Goal: Entertainment & Leisure: Consume media (video, audio)

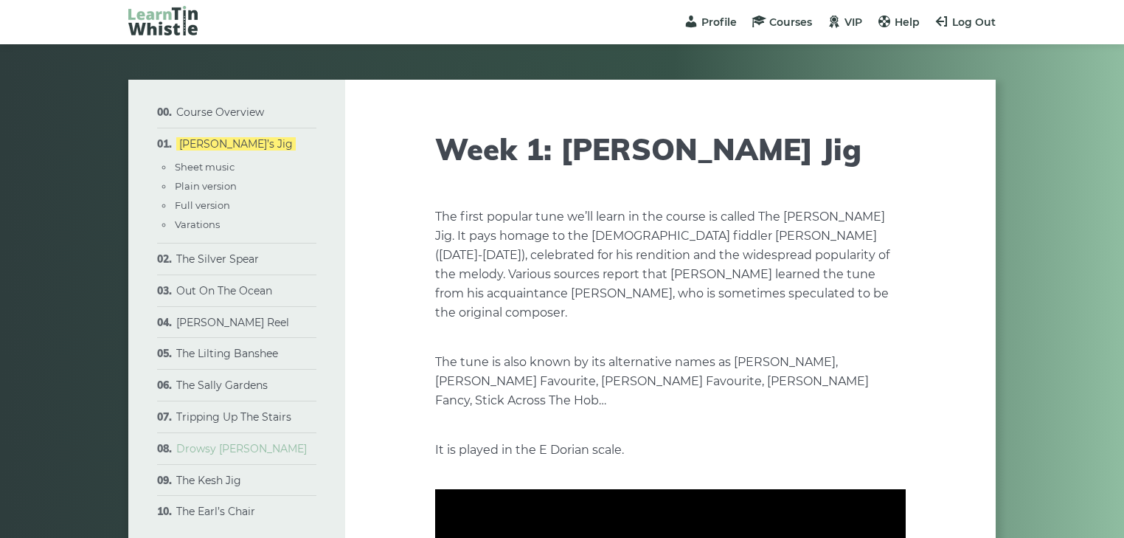
click at [219, 445] on link "Drowsy [PERSON_NAME]" at bounding box center [241, 448] width 131 height 13
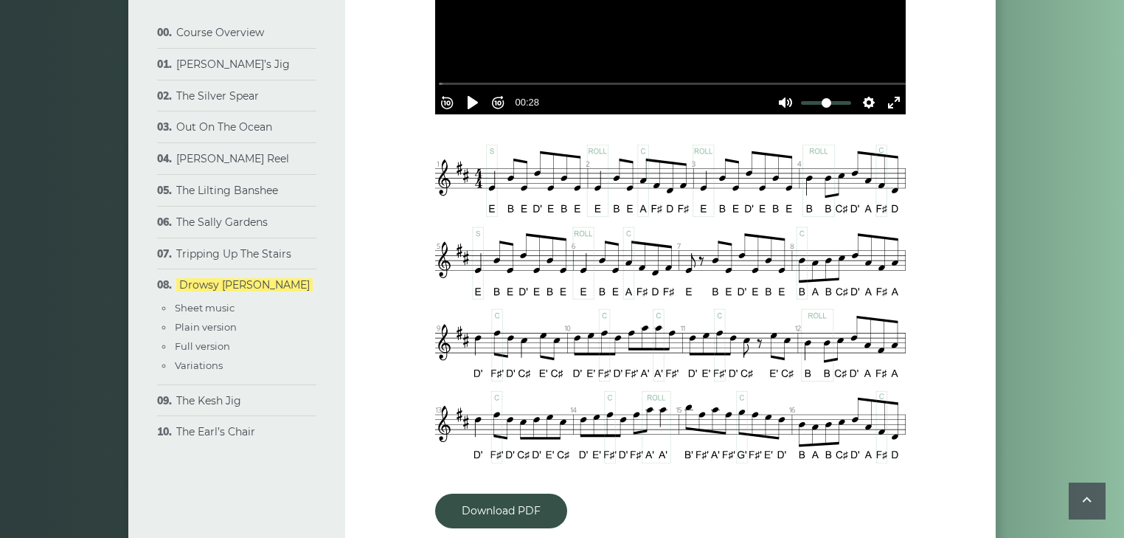
scroll to position [635, 0]
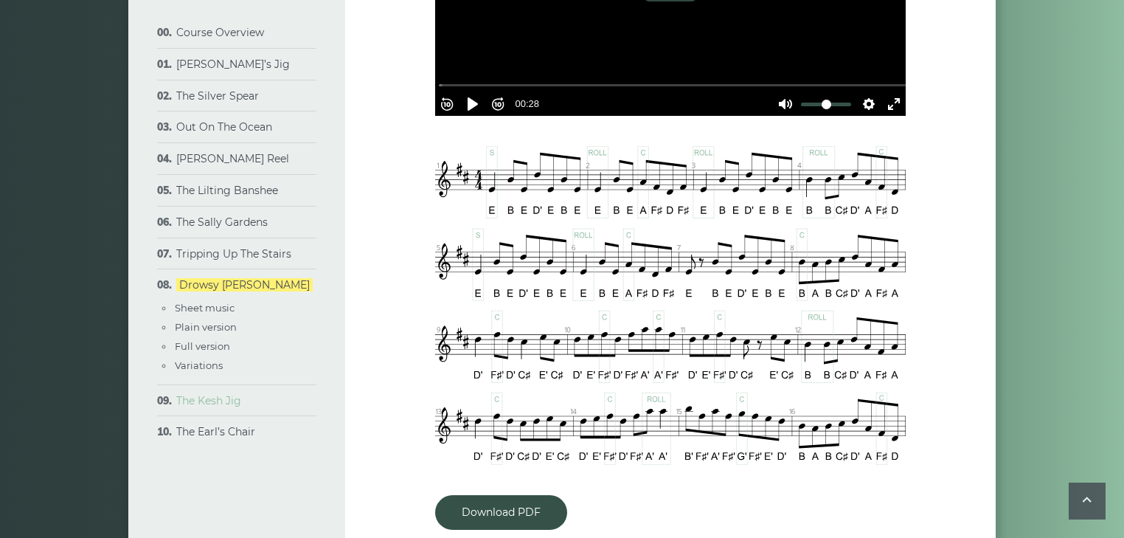
click at [230, 401] on link "The Kesh Jig" at bounding box center [208, 400] width 65 height 13
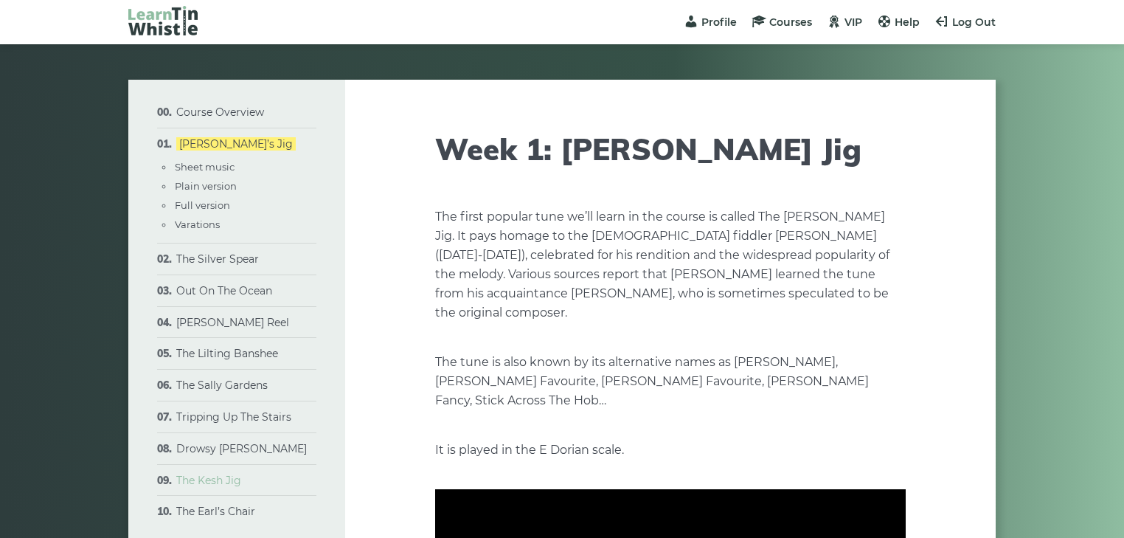
click at [212, 476] on link "The Kesh Jig" at bounding box center [208, 480] width 65 height 13
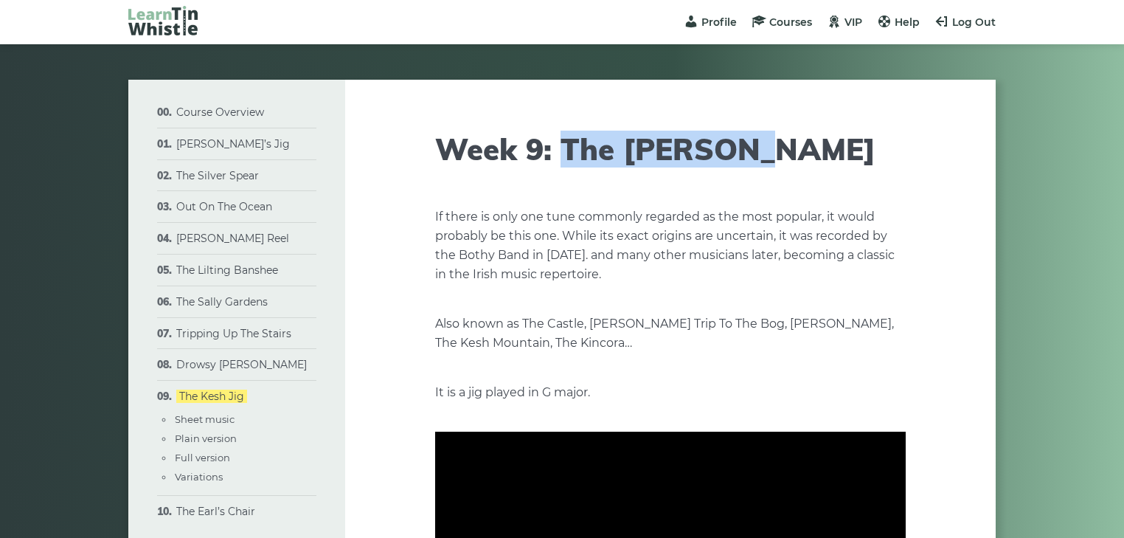
drag, startPoint x: 744, startPoint y: 141, endPoint x: 561, endPoint y: 164, distance: 183.7
click at [561, 164] on h1 "Week 9: The [PERSON_NAME]" at bounding box center [670, 148] width 471 height 35
copy h1 "The Kesh Jig"
click at [561, 164] on h1 "Week 9: The [PERSON_NAME]" at bounding box center [670, 148] width 471 height 35
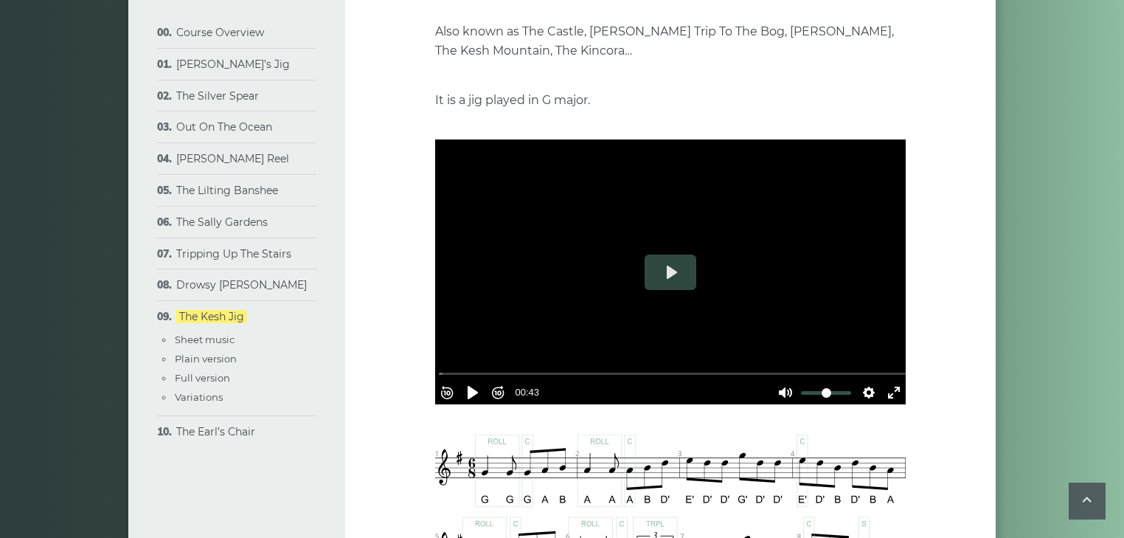
scroll to position [313, 0]
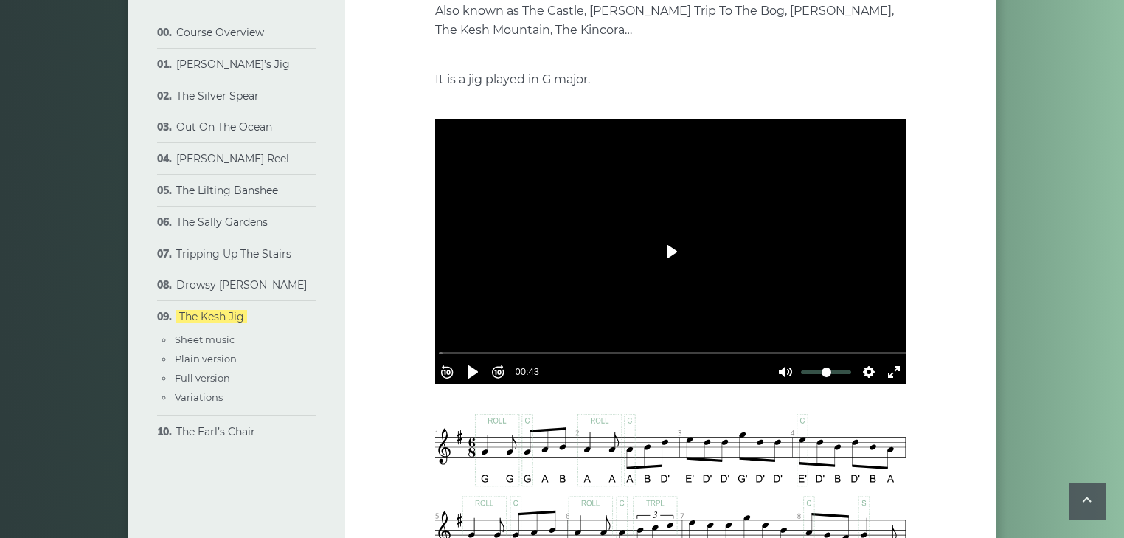
click at [668, 257] on button "Play" at bounding box center [671, 251] width 52 height 35
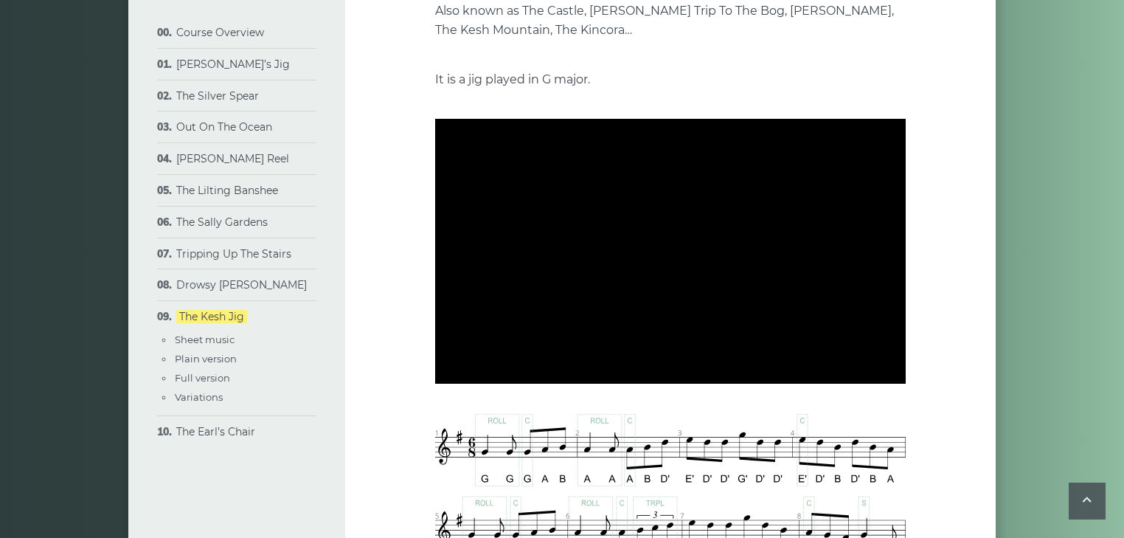
click at [668, 257] on div at bounding box center [670, 251] width 471 height 265
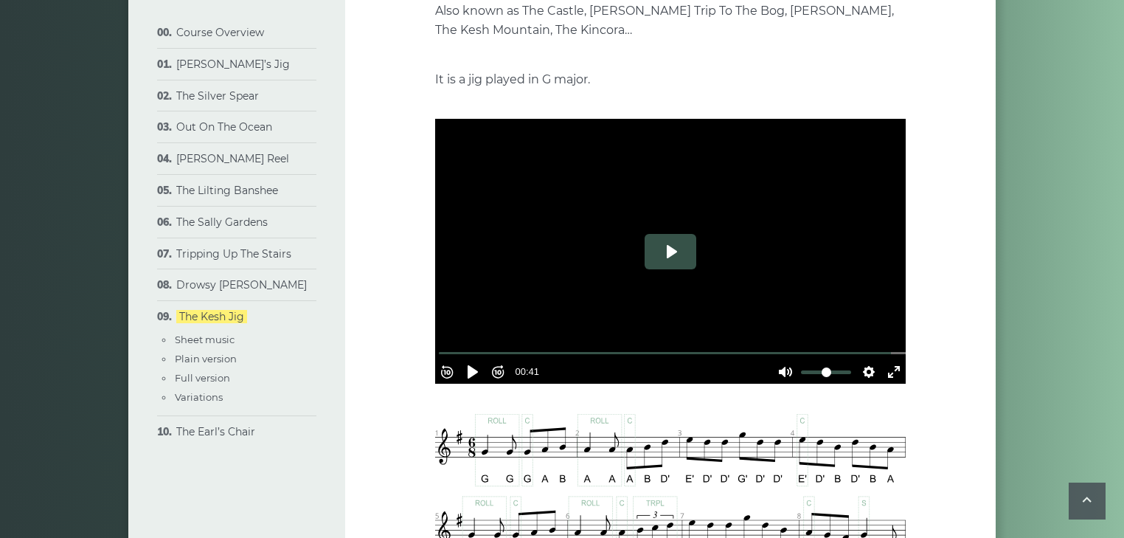
click at [668, 257] on button "Play" at bounding box center [671, 251] width 52 height 35
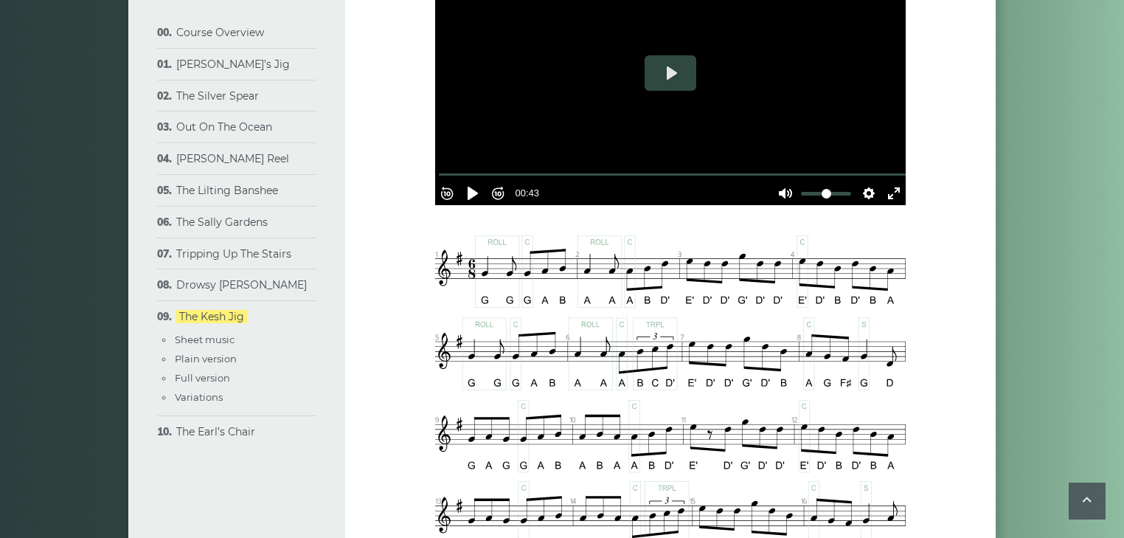
scroll to position [483, 0]
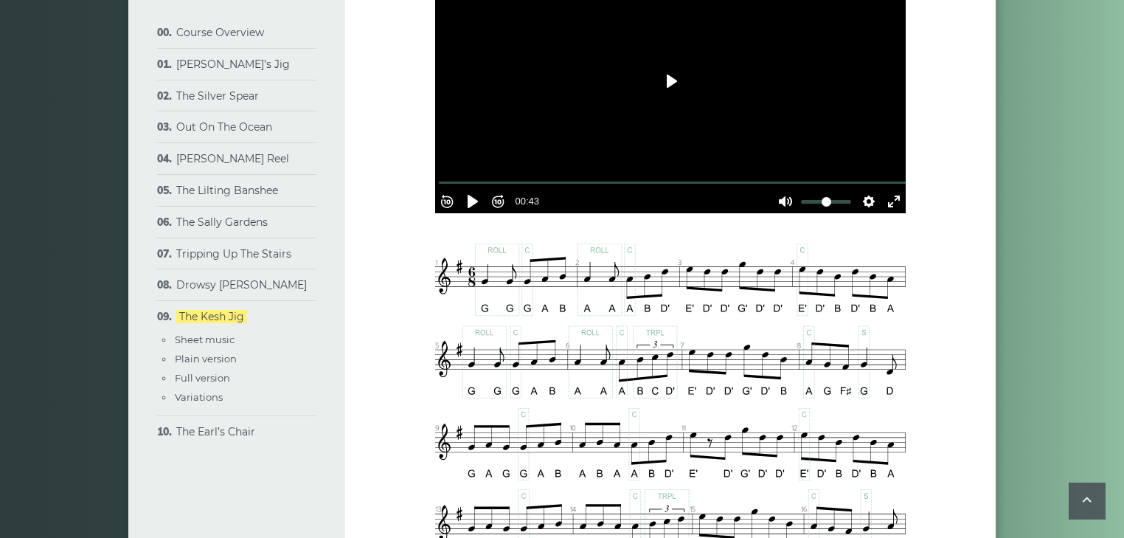
click at [671, 83] on button "Play" at bounding box center [671, 80] width 52 height 35
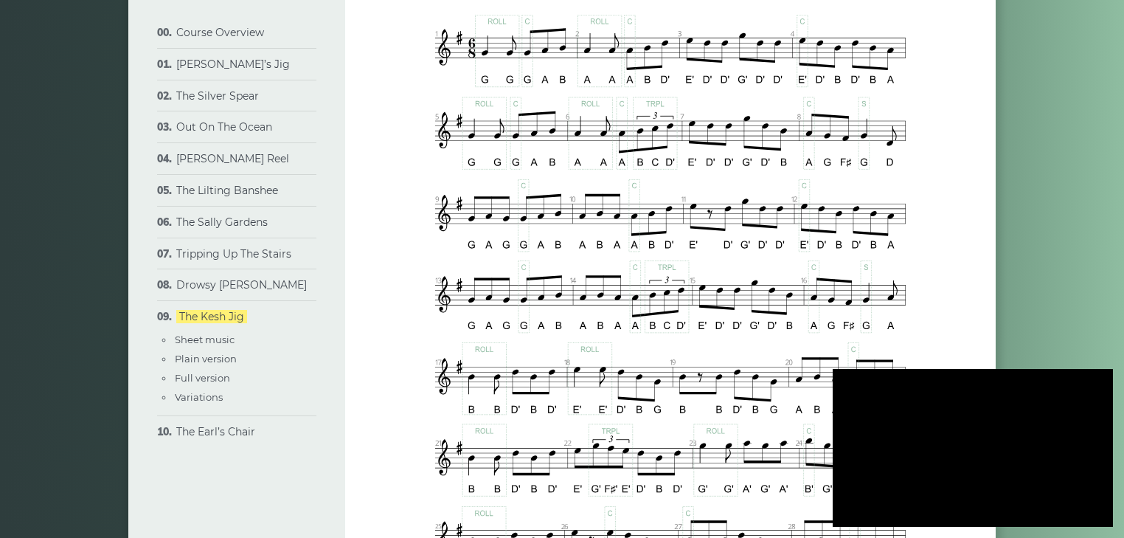
scroll to position [716, 0]
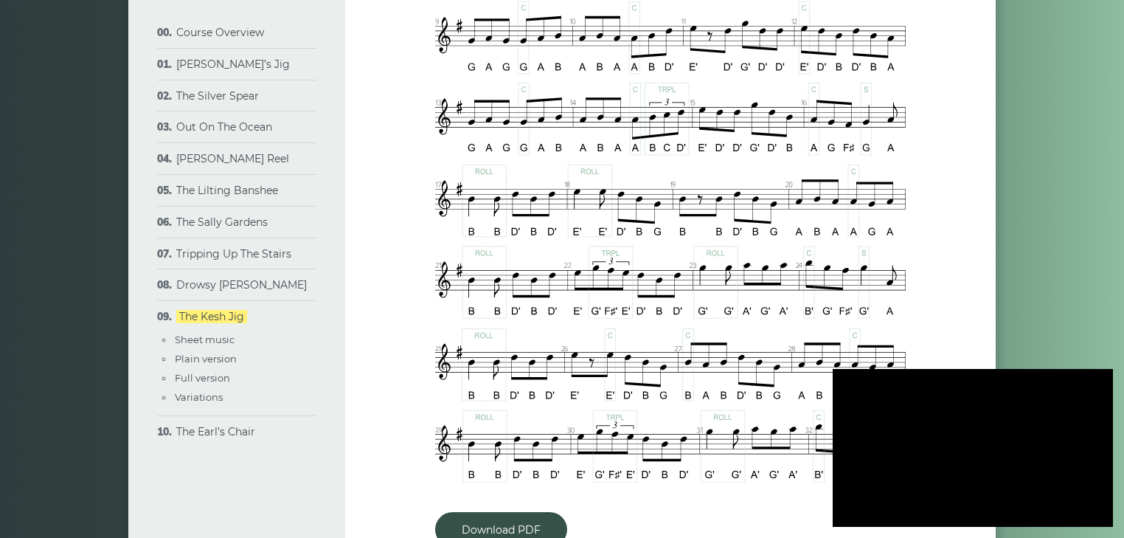
scroll to position [903, 0]
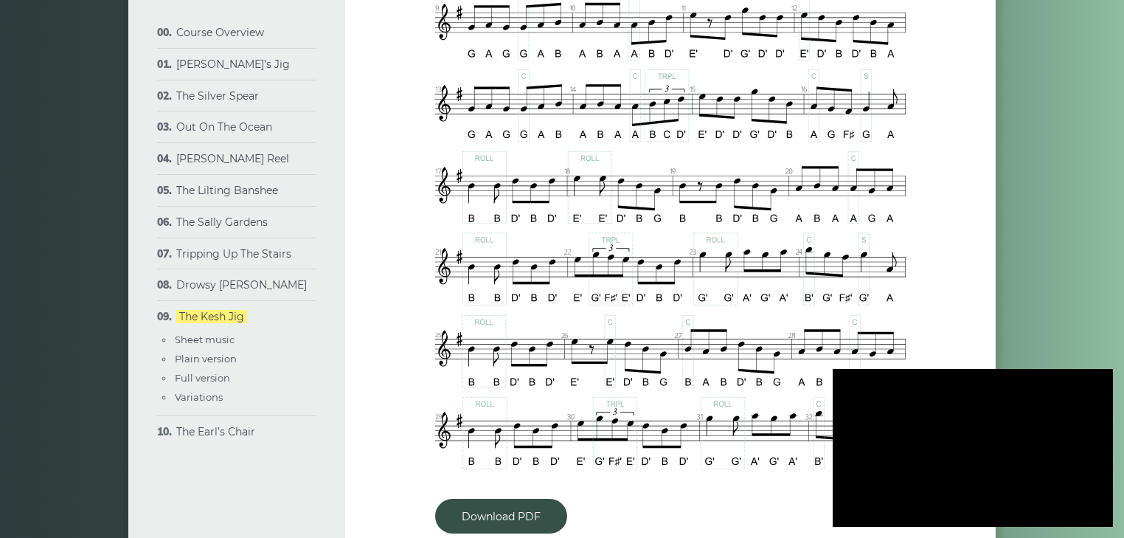
type input "***"
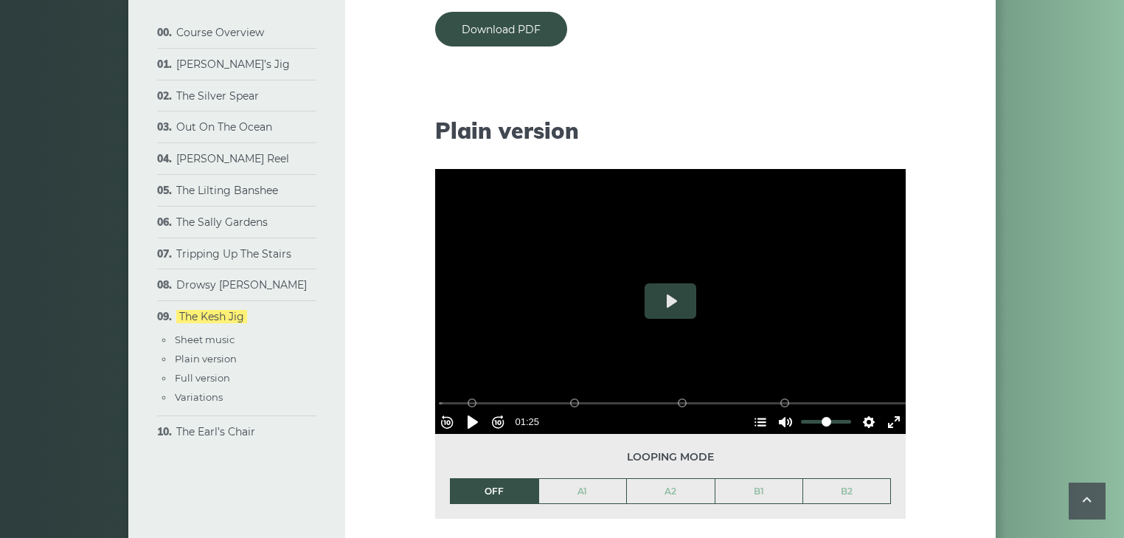
scroll to position [1394, 0]
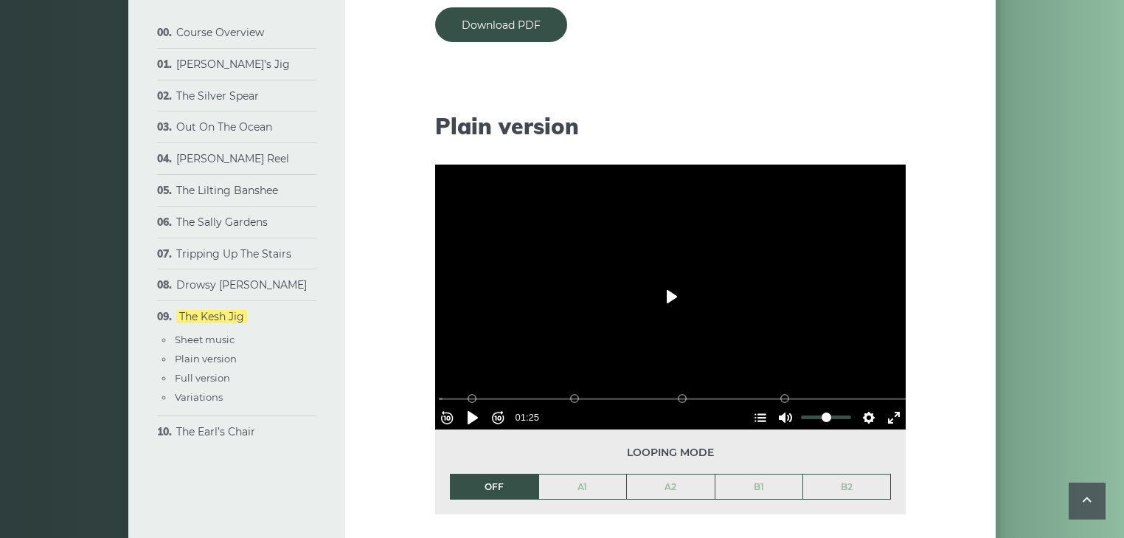
click at [671, 310] on button "Play" at bounding box center [671, 296] width 52 height 35
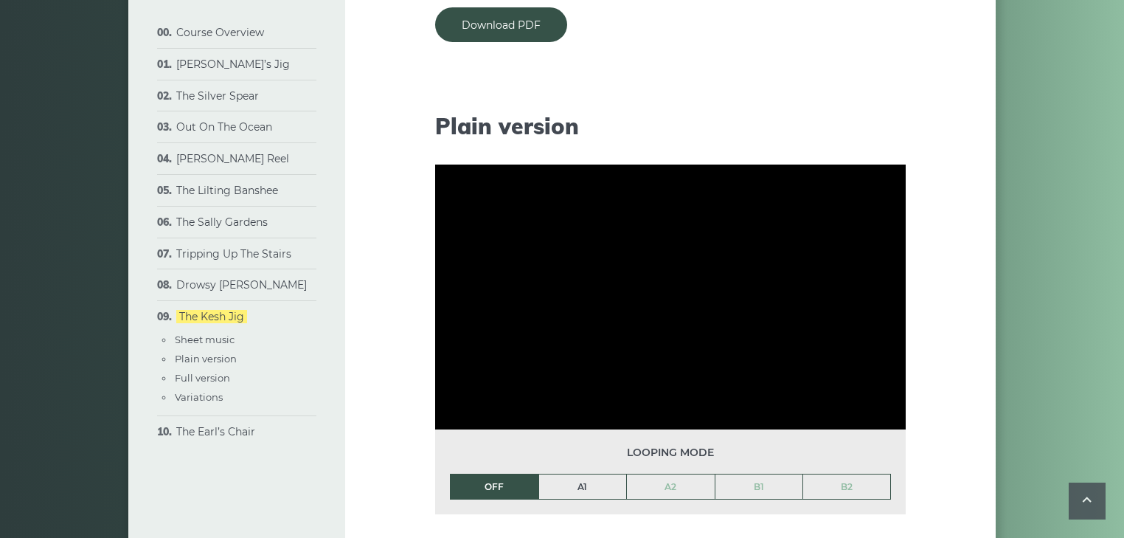
type input "***"
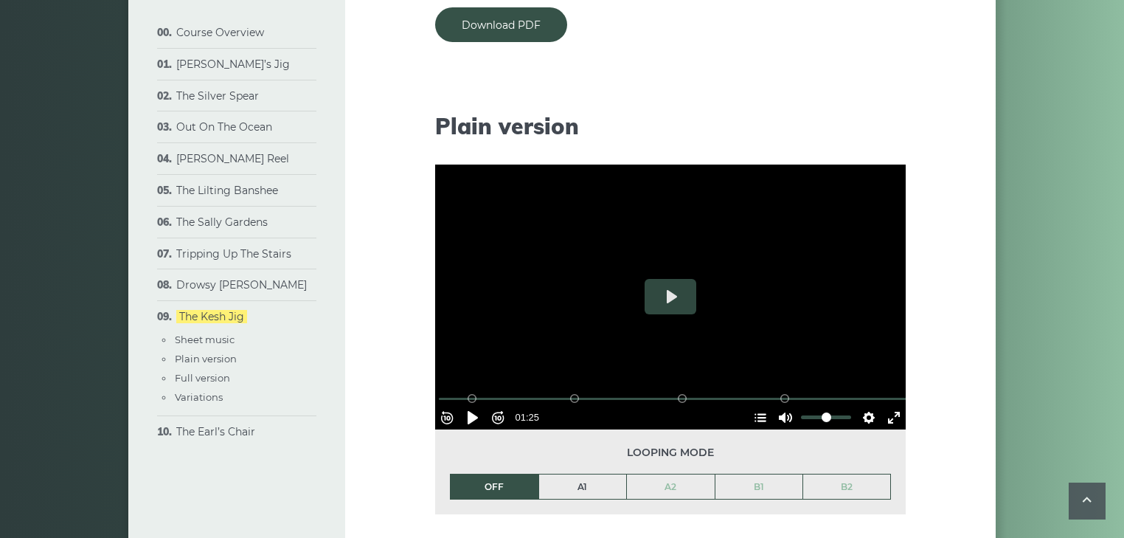
click at [583, 484] on link "A1" at bounding box center [583, 486] width 88 height 25
drag, startPoint x: 838, startPoint y: 404, endPoint x: 814, endPoint y: 415, distance: 26.7
type input "***"
click at [814, 415] on input "Volume" at bounding box center [826, 417] width 50 height 14
click at [671, 296] on button "Play" at bounding box center [671, 296] width 52 height 35
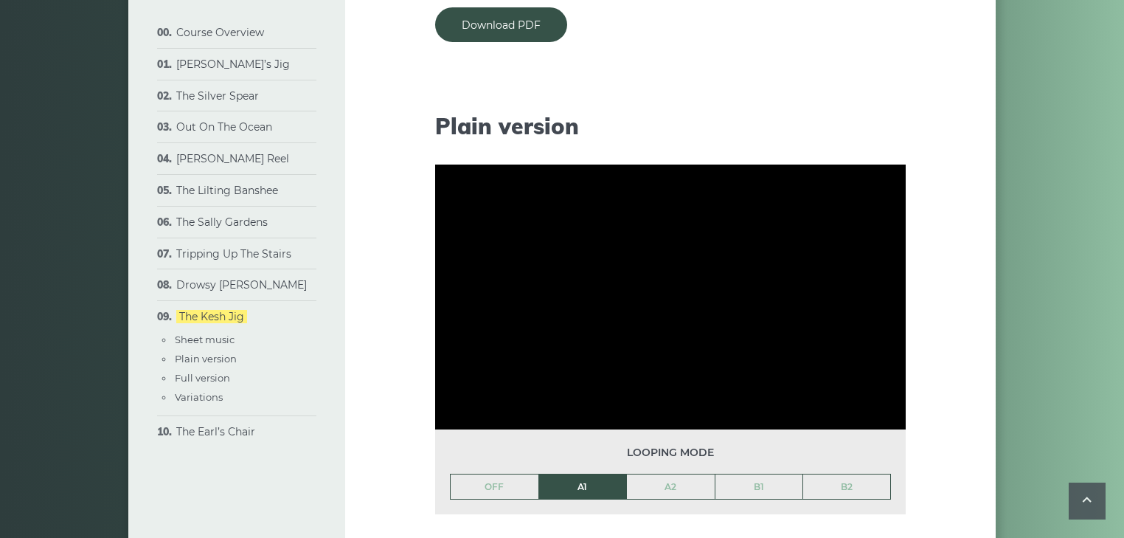
click at [822, 523] on div "If there is only one tune commonly regarded as the most popular, it would proba…" at bounding box center [670, 481] width 471 height 3336
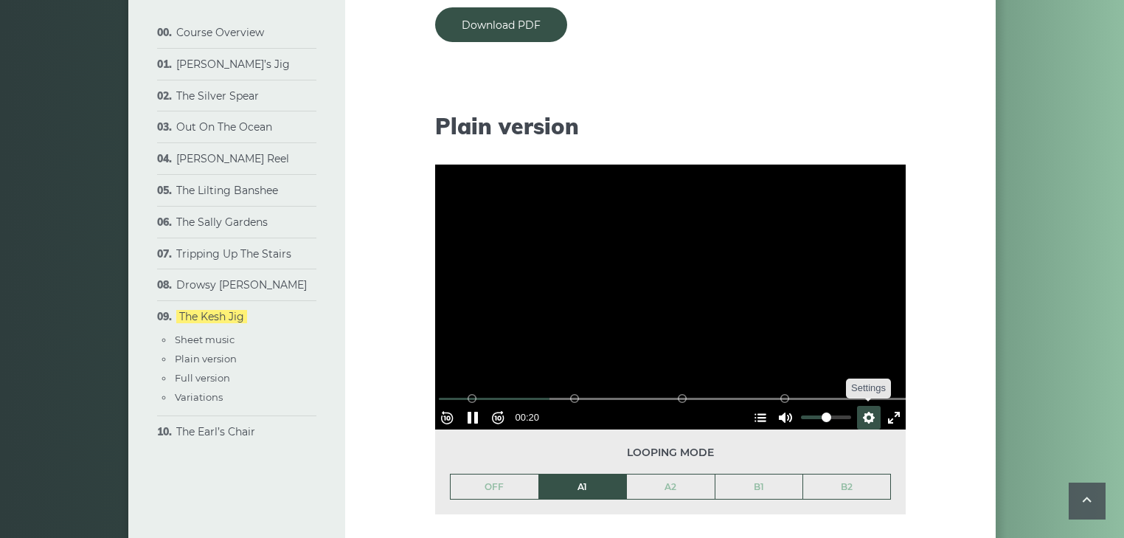
click at [859, 407] on button "Settings" at bounding box center [869, 418] width 24 height 24
click at [794, 377] on span "Speed Normal" at bounding box center [820, 381] width 73 height 16
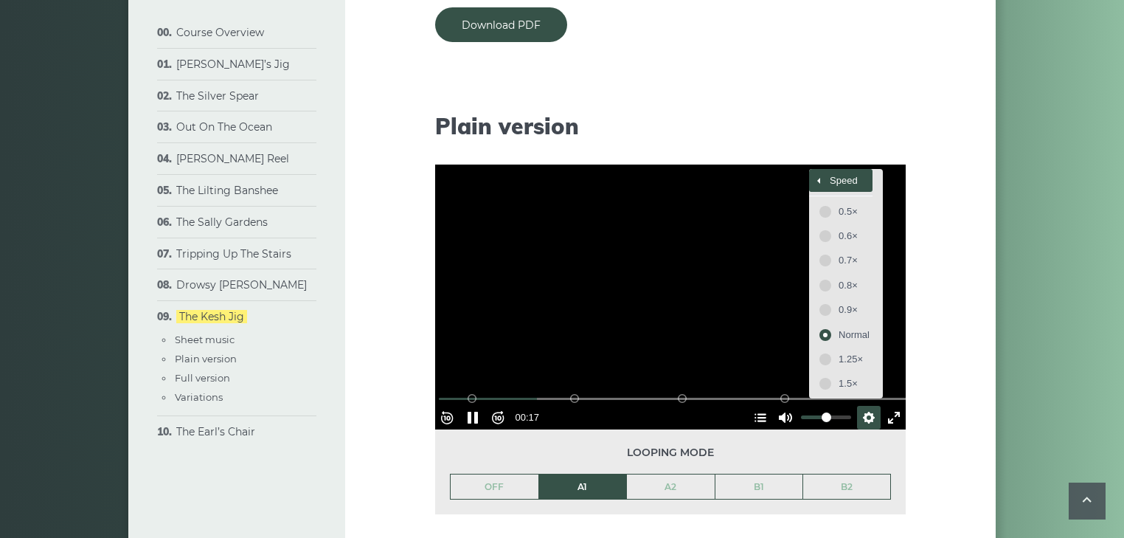
click at [830, 178] on span "Speed" at bounding box center [847, 181] width 35 height 16
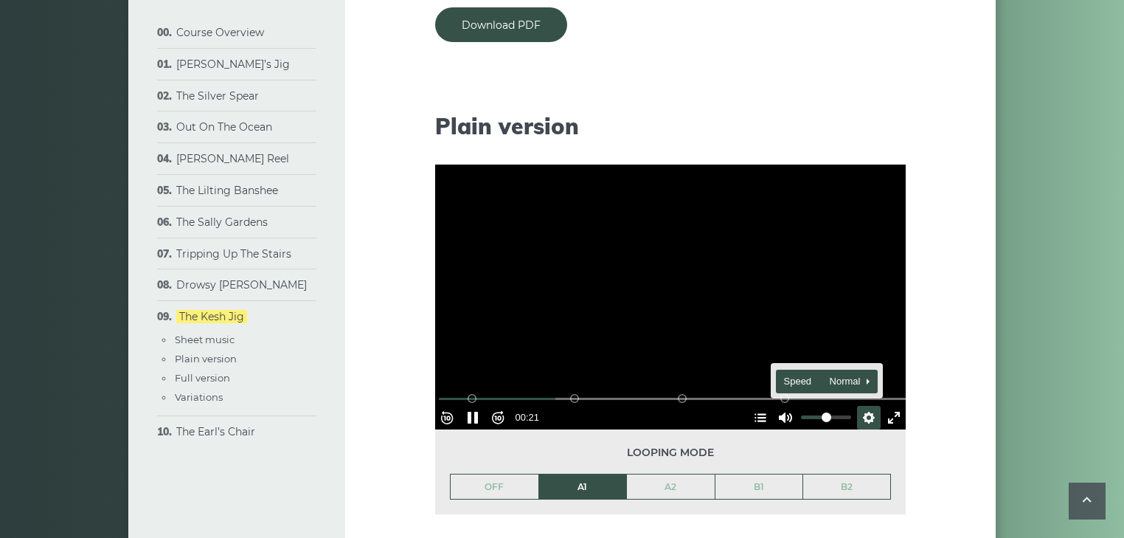
click at [784, 374] on span "Speed Normal" at bounding box center [820, 381] width 73 height 16
click at [673, 282] on div at bounding box center [670, 296] width 471 height 265
type input "****"
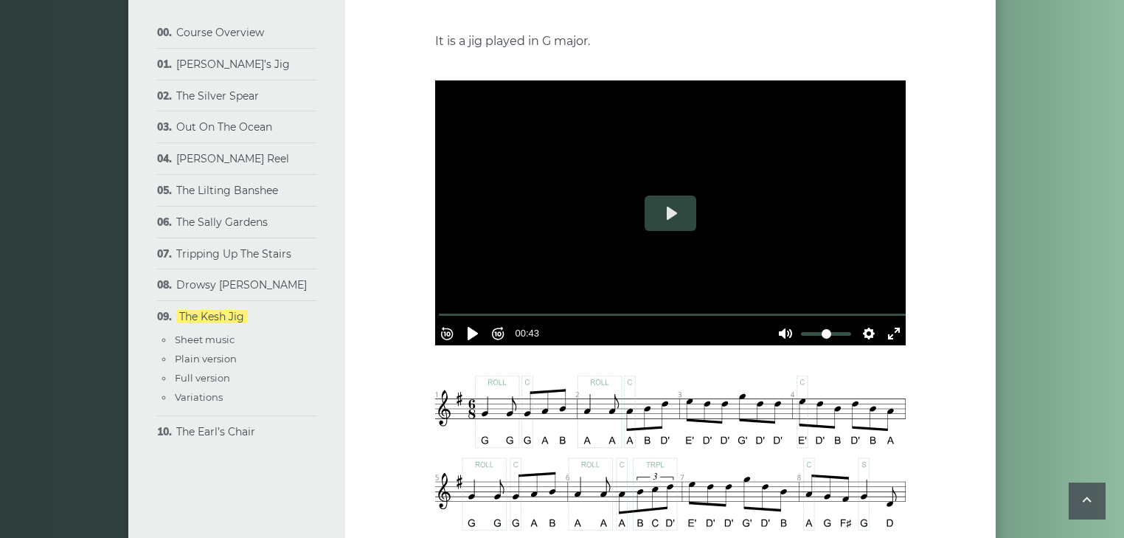
scroll to position [343, 0]
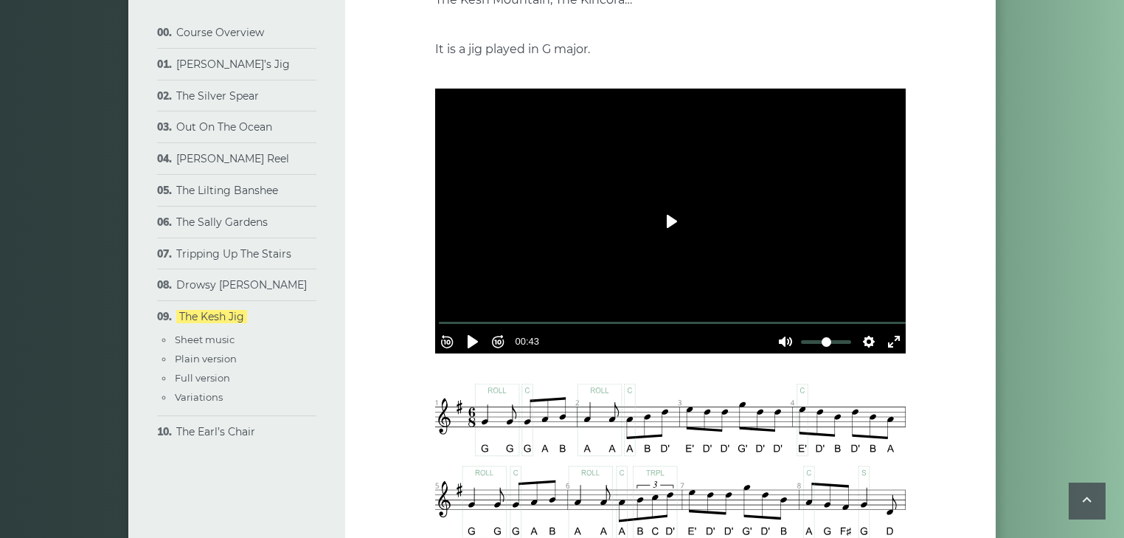
click at [671, 224] on button "Play" at bounding box center [671, 221] width 52 height 35
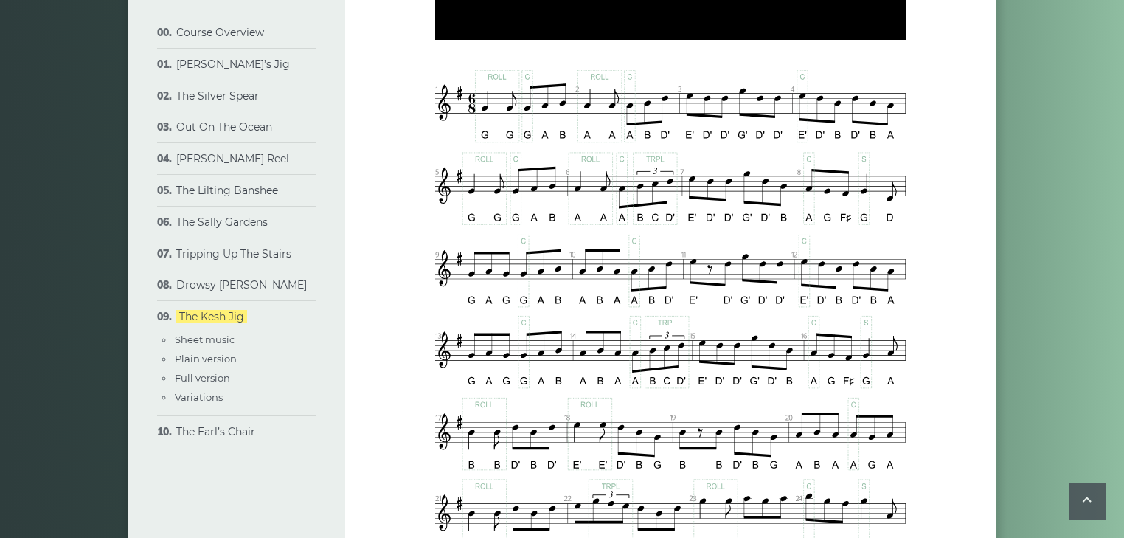
type input "*****"
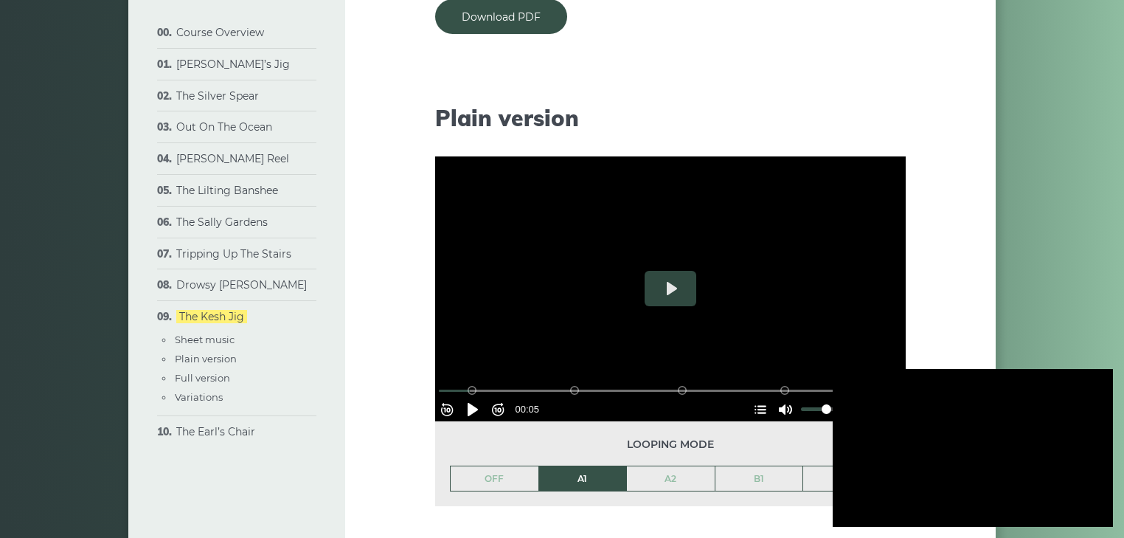
scroll to position [1424, 0]
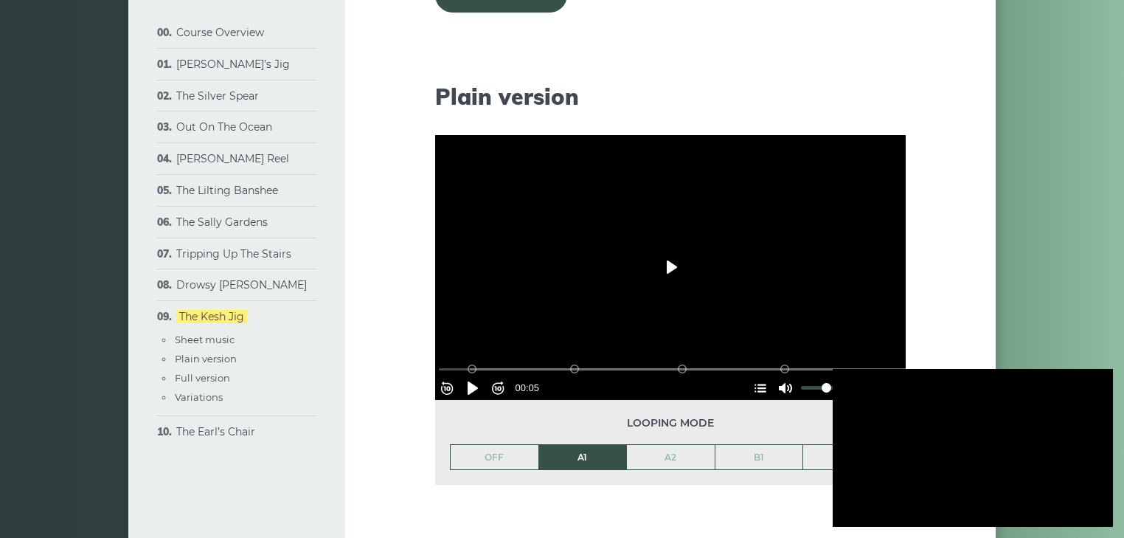
click at [676, 269] on button "Play" at bounding box center [671, 266] width 52 height 35
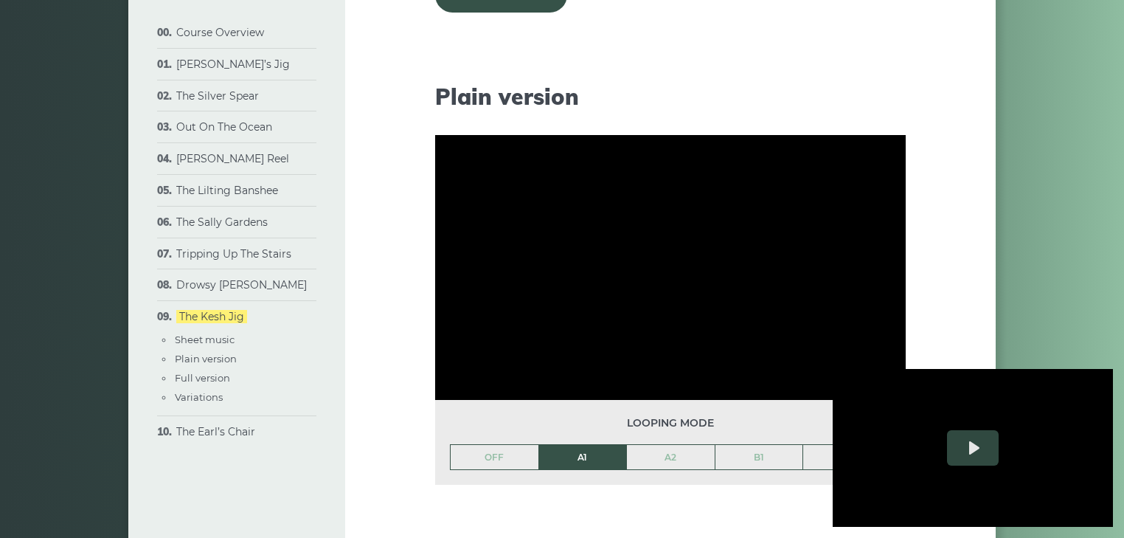
click at [676, 269] on div at bounding box center [670, 267] width 471 height 265
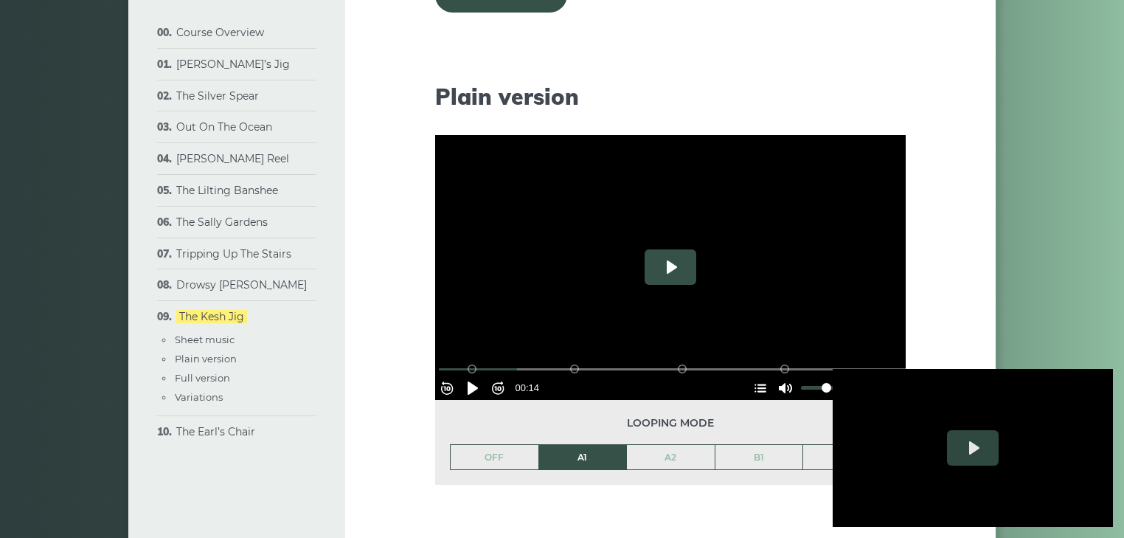
click at [676, 269] on button "Play" at bounding box center [671, 266] width 52 height 35
click at [678, 237] on div at bounding box center [670, 267] width 471 height 265
type input "*****"
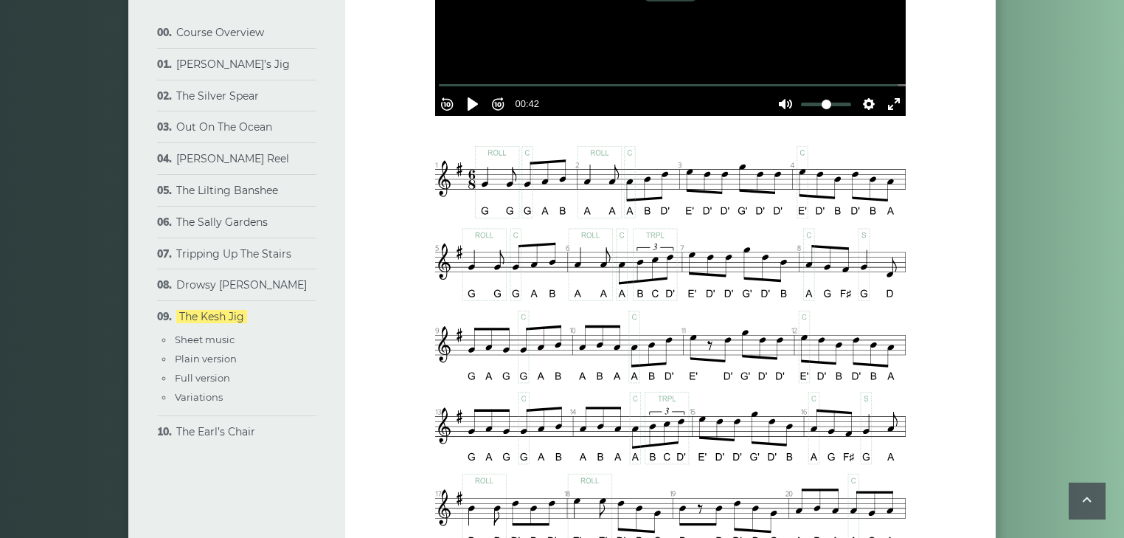
scroll to position [584, 0]
